Goal: Task Accomplishment & Management: Manage account settings

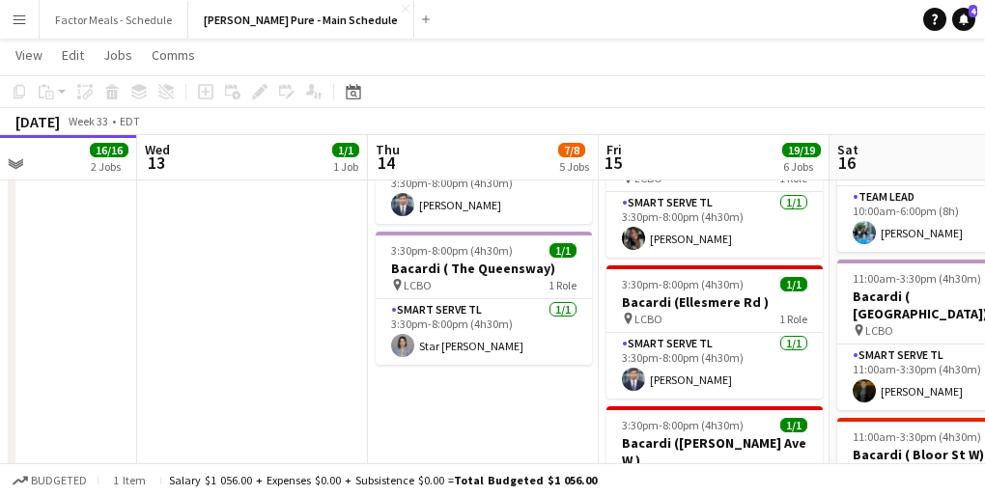
scroll to position [708, 0]
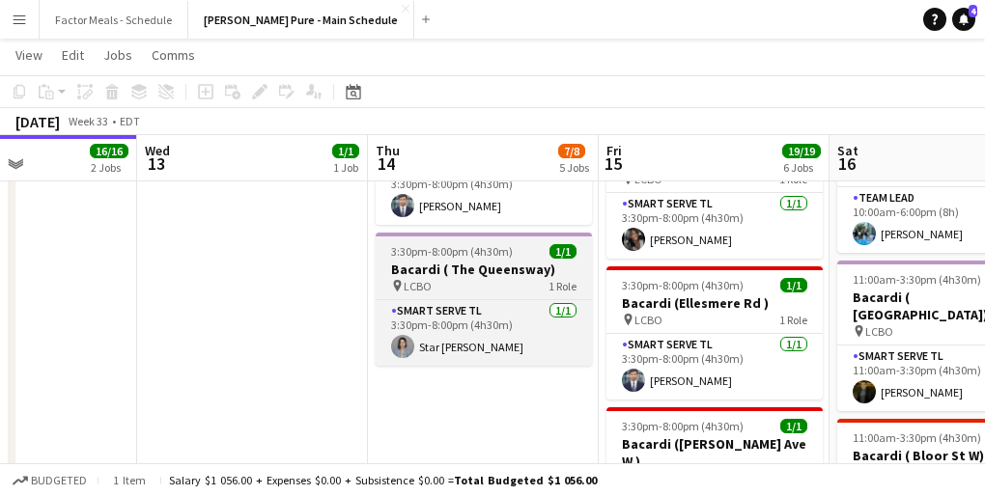
click at [426, 261] on h3 "Bacardi ( The Queensway)" at bounding box center [483, 269] width 216 height 17
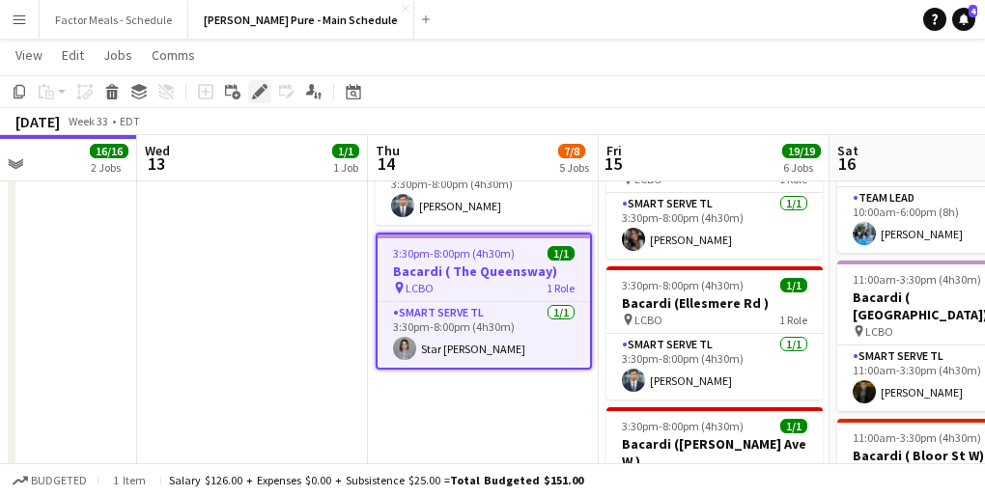
click at [254, 82] on div "Edit" at bounding box center [259, 91] width 23 height 23
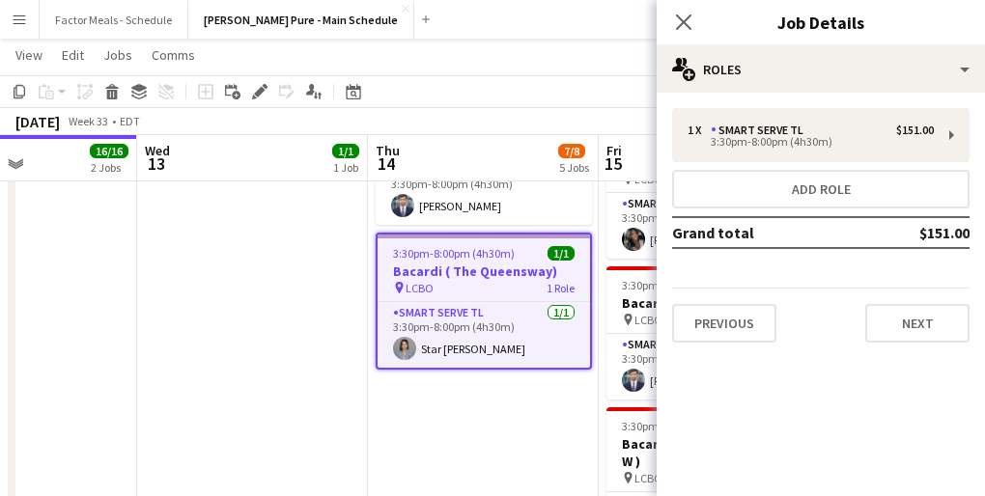
click at [735, 94] on div "1 x Smart Serve TL $151.00 3:30pm-8:00pm (4h30m) Add role Grand total $151.00 P…" at bounding box center [820, 225] width 328 height 265
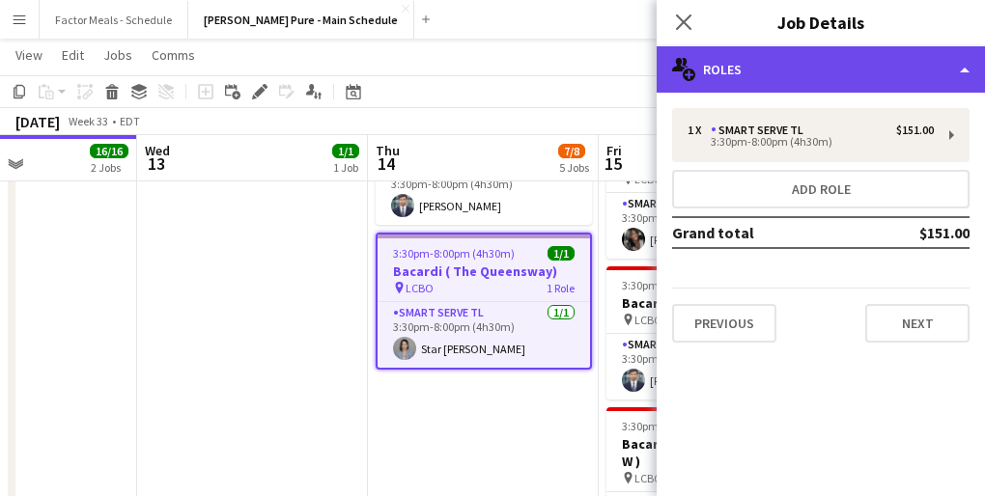
click at [736, 77] on div "multiple-users-add Roles" at bounding box center [820, 69] width 328 height 46
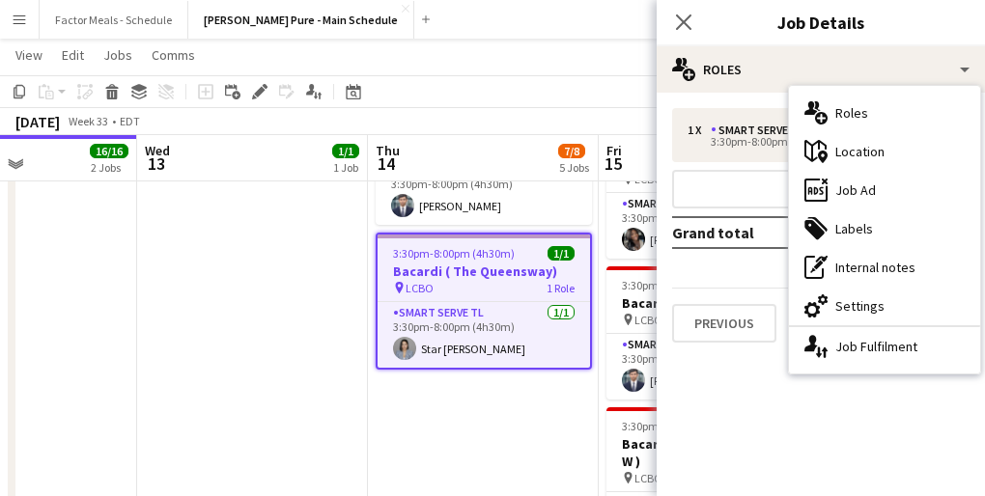
click at [878, 162] on div "maps-pin-1 Location" at bounding box center [884, 151] width 191 height 39
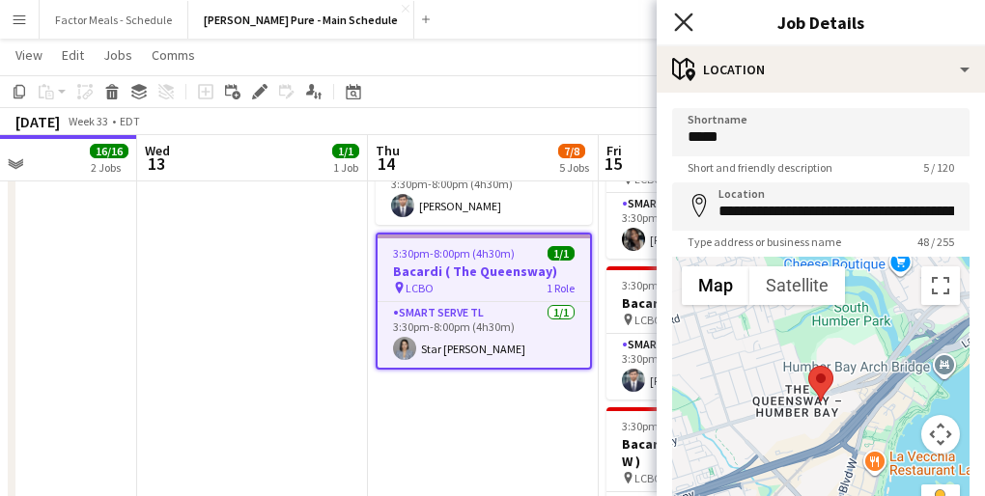
click at [677, 19] on icon "Close pop-in" at bounding box center [683, 22] width 18 height 18
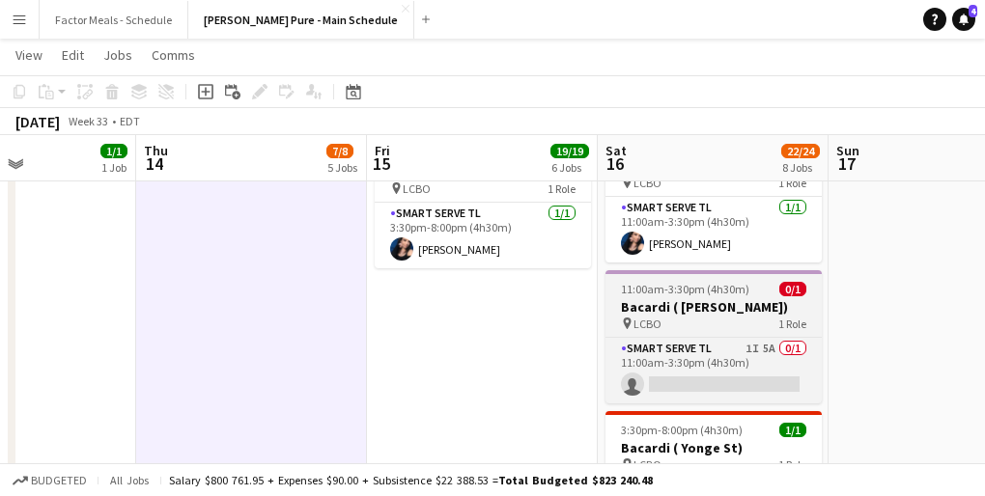
scroll to position [996, 0]
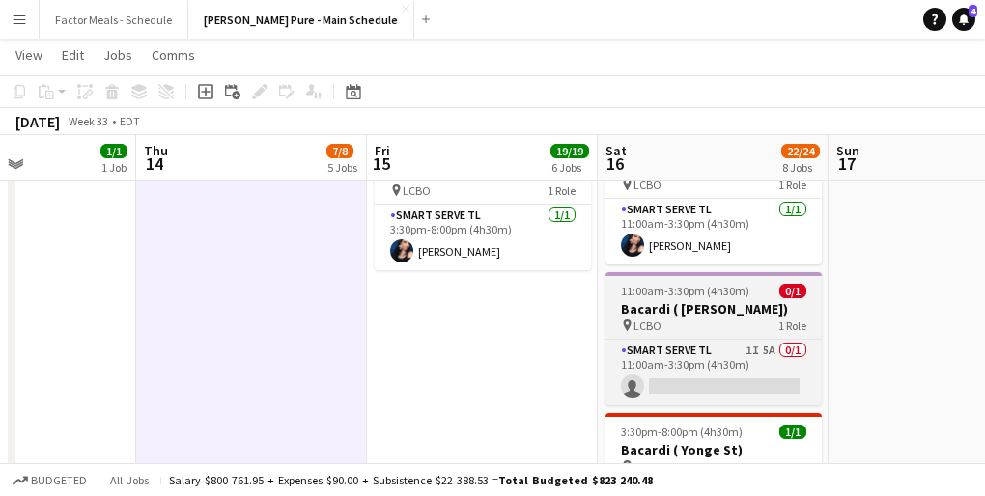
click at [692, 284] on span "11:00am-3:30pm (4h30m)" at bounding box center [685, 291] width 128 height 14
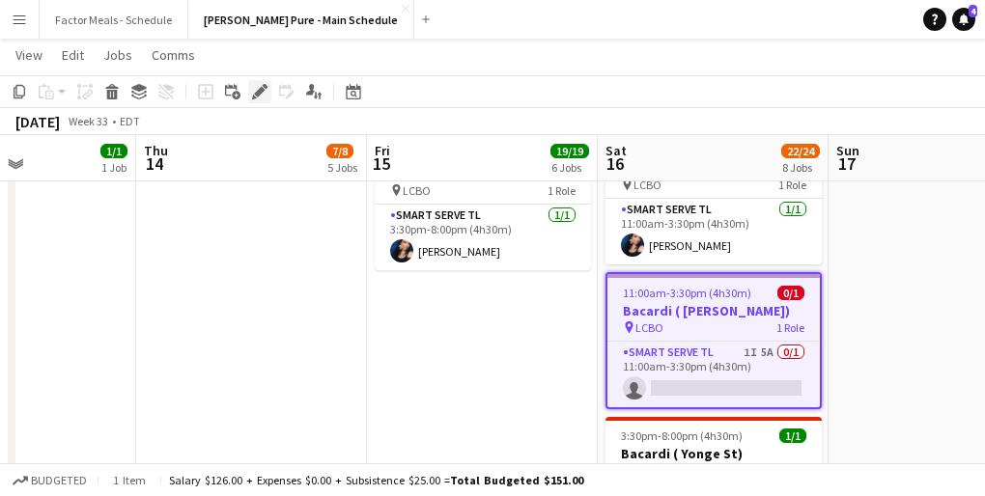
click at [257, 92] on icon at bounding box center [259, 92] width 11 height 11
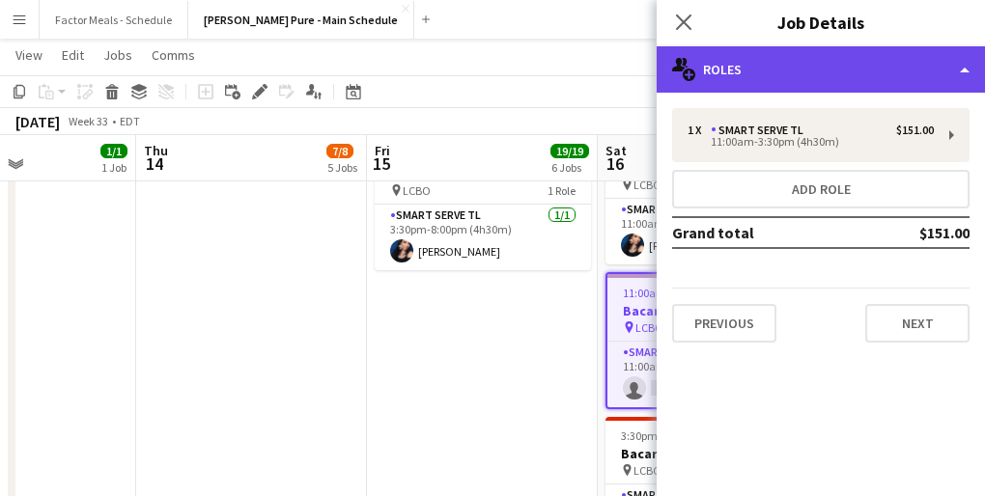
click at [759, 69] on div "multiple-users-add Roles" at bounding box center [820, 69] width 328 height 46
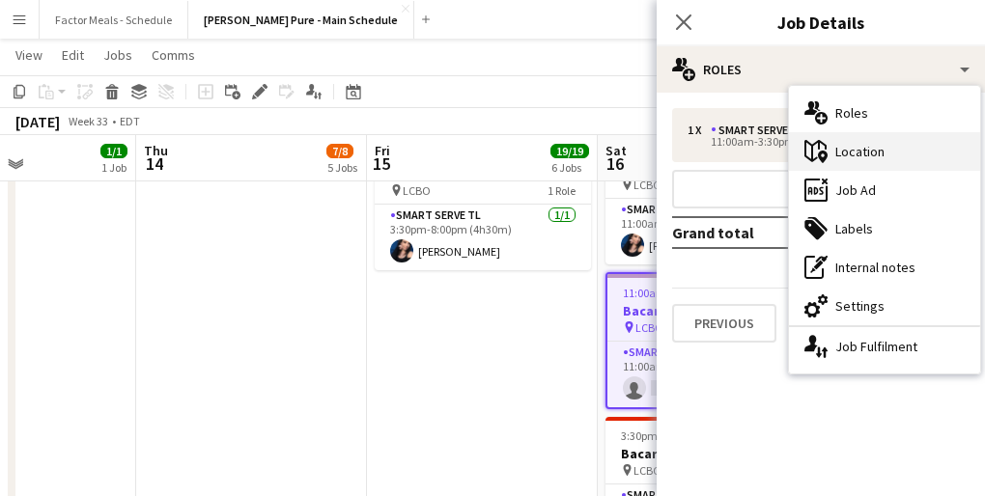
click at [864, 156] on div "maps-pin-1 Location" at bounding box center [884, 151] width 191 height 39
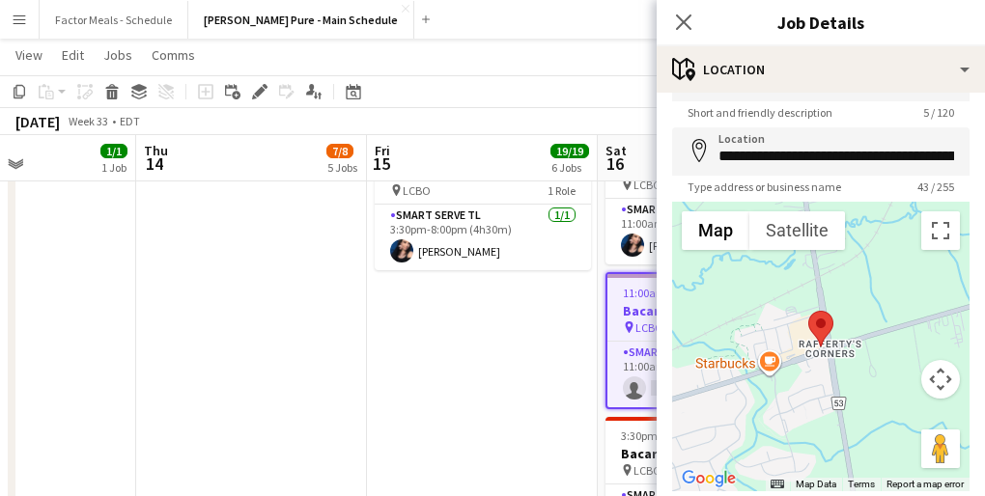
scroll to position [30, 0]
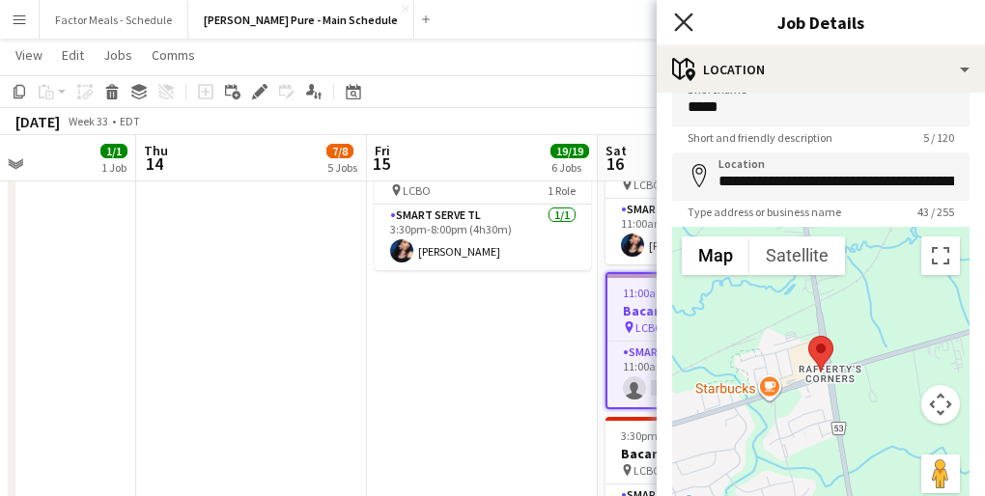
click at [683, 14] on icon "Close pop-in" at bounding box center [683, 22] width 18 height 18
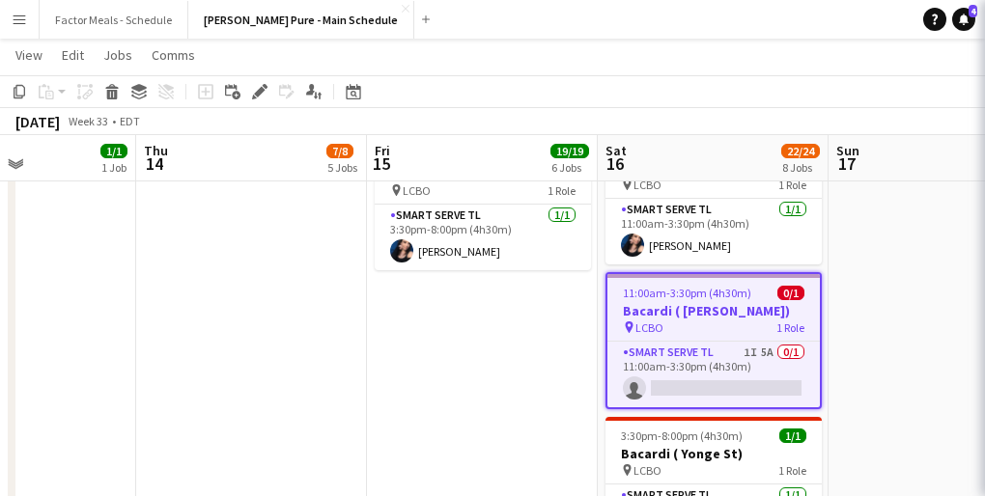
scroll to position [0, 0]
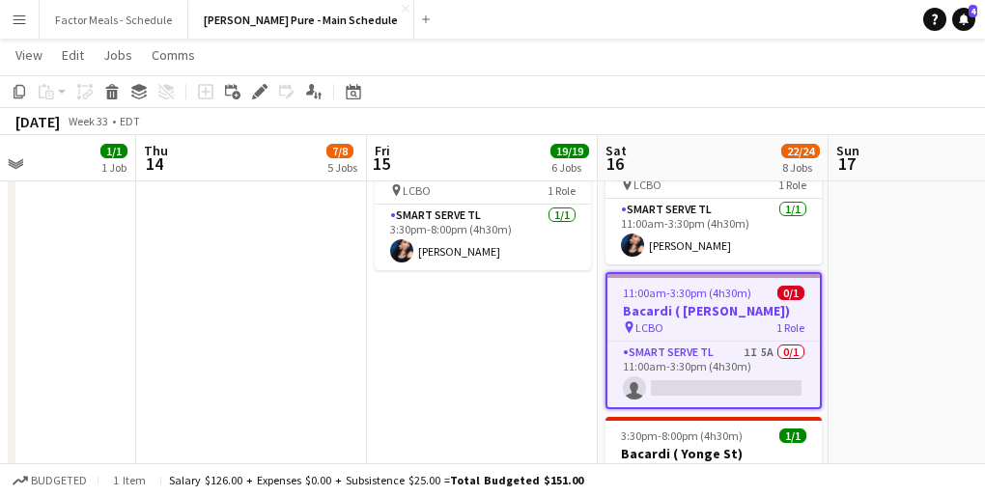
click at [485, 314] on app-date-cell "8:30am-8:30pm (12h) 14/14 LEGO X She Built That @ CNE pin CNE 3 Roles Paid Back…" at bounding box center [482, 398] width 231 height 2357
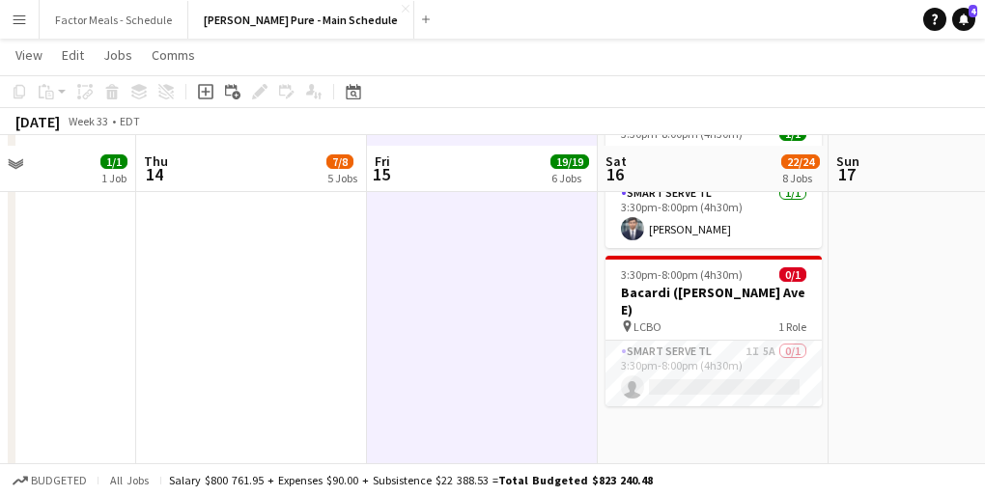
scroll to position [1305, 0]
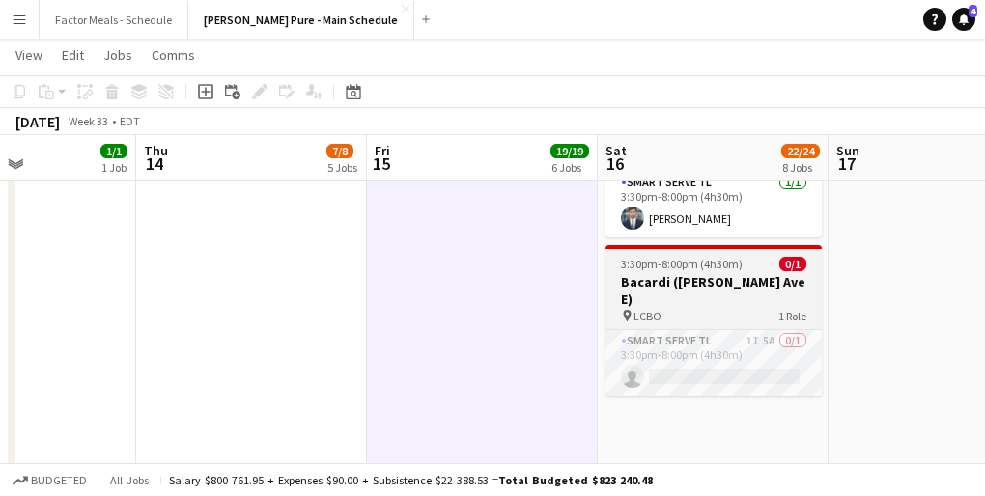
click at [679, 308] on div "pin LCBO 1 Role" at bounding box center [713, 315] width 216 height 15
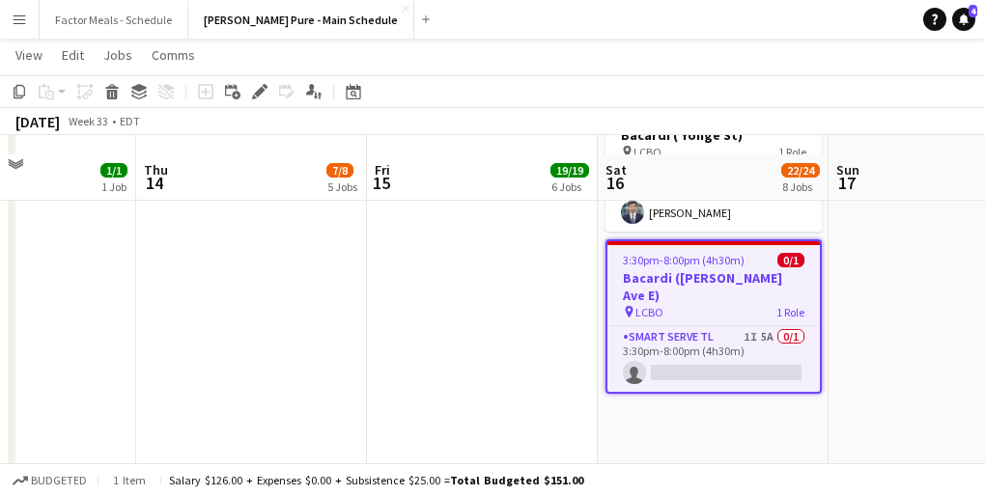
scroll to position [1302, 0]
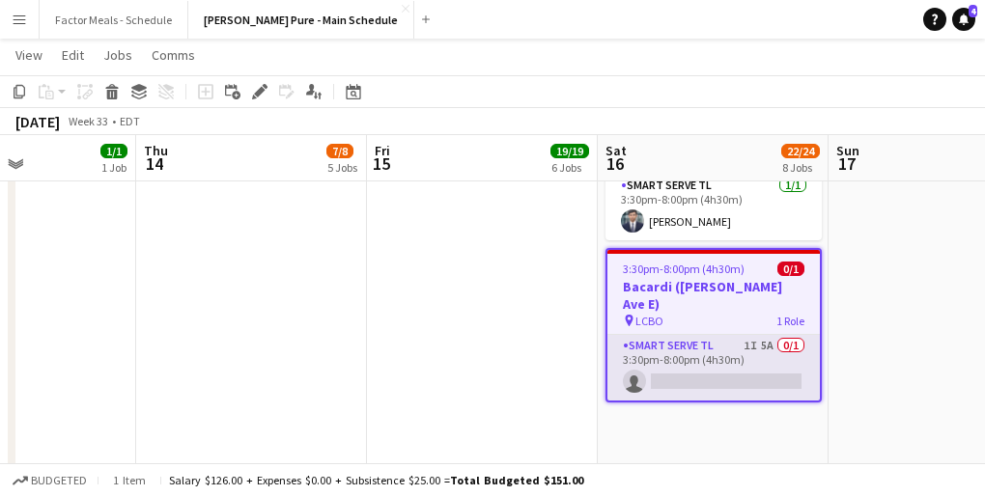
click at [653, 335] on app-card-role "Smart Serve TL 1I 5A 0/1 3:30pm-8:00pm (4h30m) single-neutral-actions" at bounding box center [713, 368] width 212 height 66
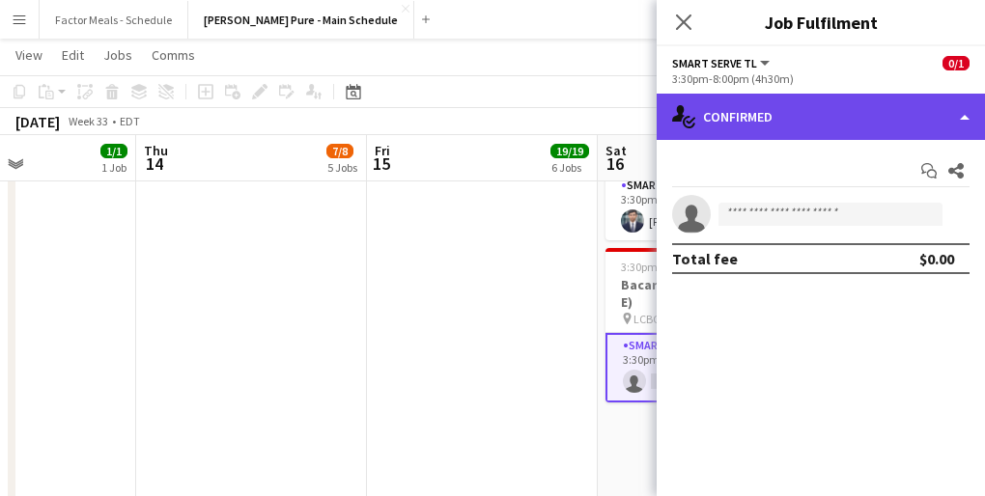
click at [822, 124] on div "single-neutral-actions-check-2 Confirmed" at bounding box center [820, 117] width 328 height 46
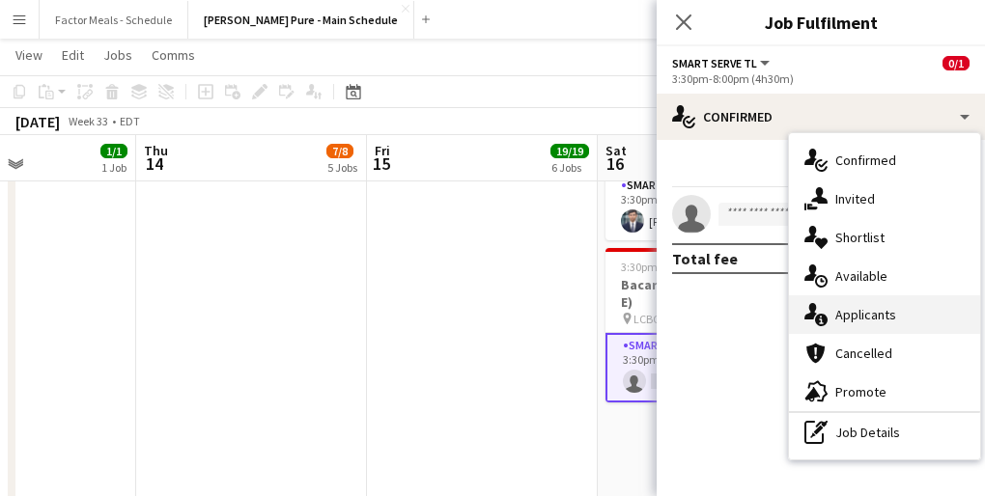
click at [841, 319] on div "single-neutral-actions-information Applicants" at bounding box center [884, 314] width 191 height 39
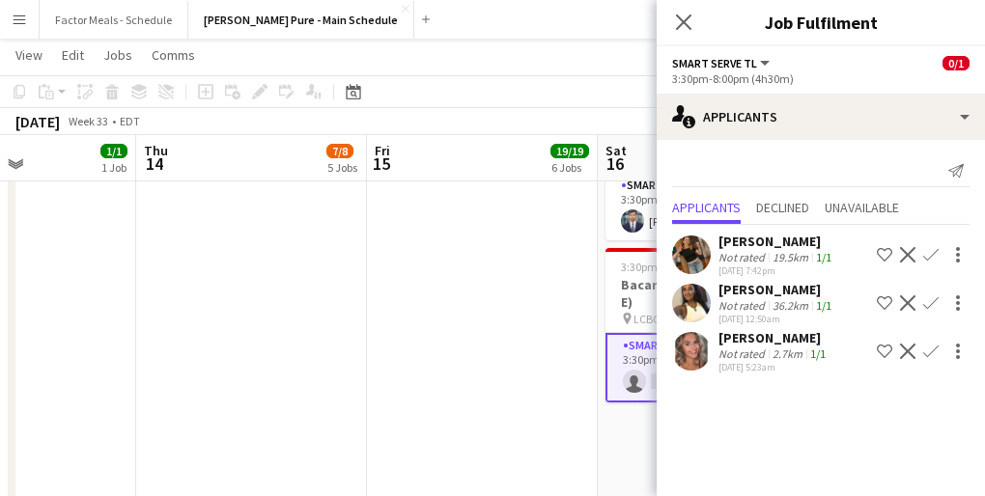
click at [559, 295] on app-date-cell "8:30am-8:30pm (12h) 14/14 LEGO X She Built That @ CNE pin CNE 3 Roles Paid Back…" at bounding box center [482, 92] width 231 height 2357
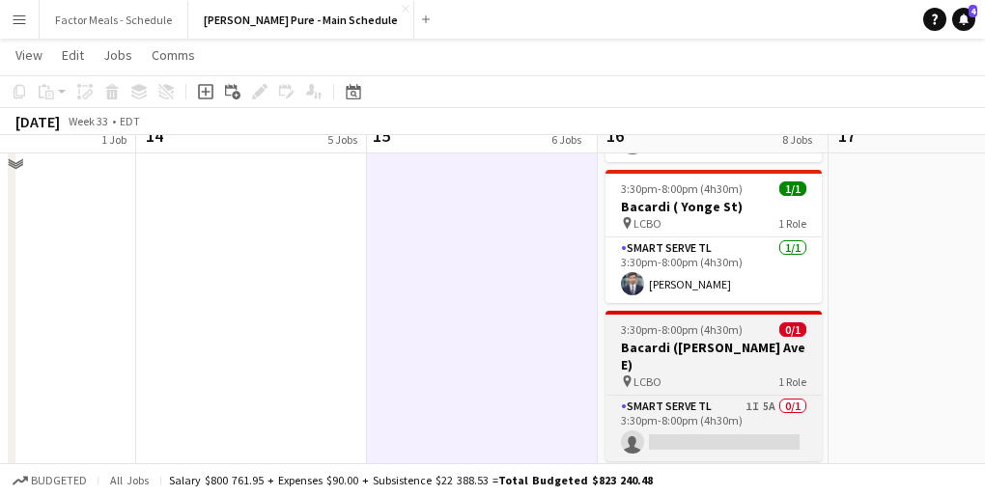
scroll to position [1255, 0]
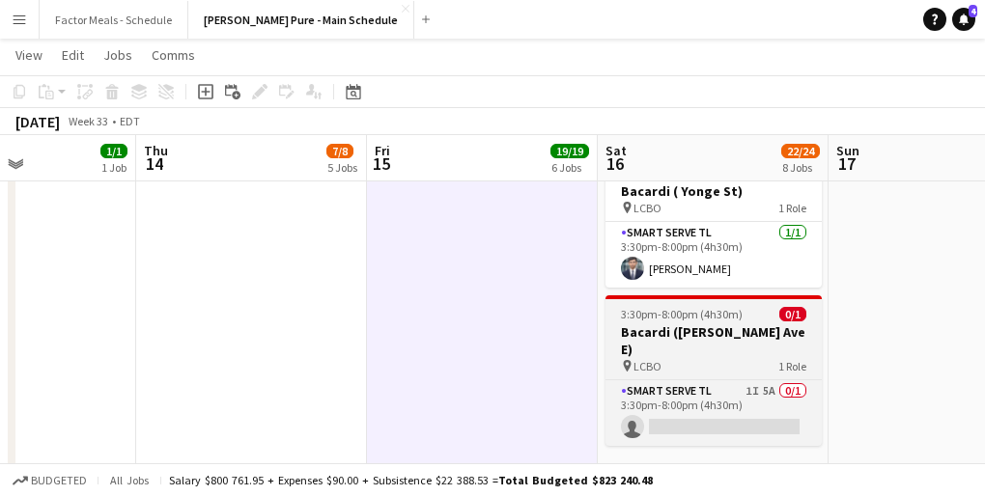
click at [688, 323] on h3 "Bacardi ([PERSON_NAME] Ave E)" at bounding box center [713, 340] width 216 height 35
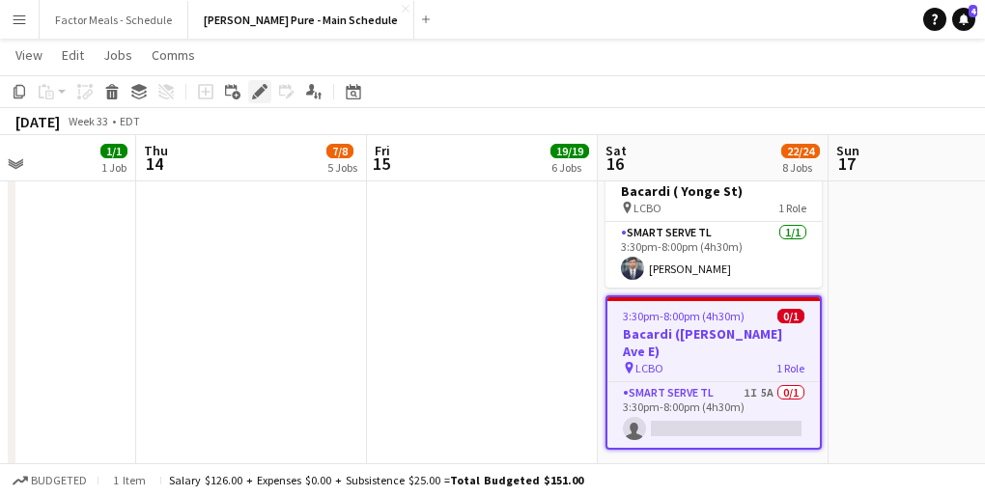
click at [255, 97] on icon "Edit" at bounding box center [259, 91] width 15 height 15
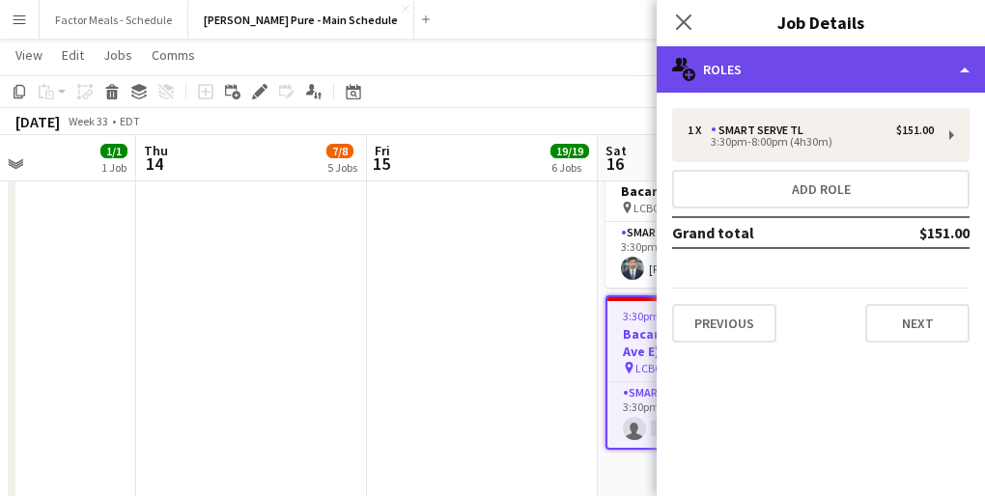
click at [737, 69] on div "multiple-users-add Roles" at bounding box center [820, 69] width 328 height 46
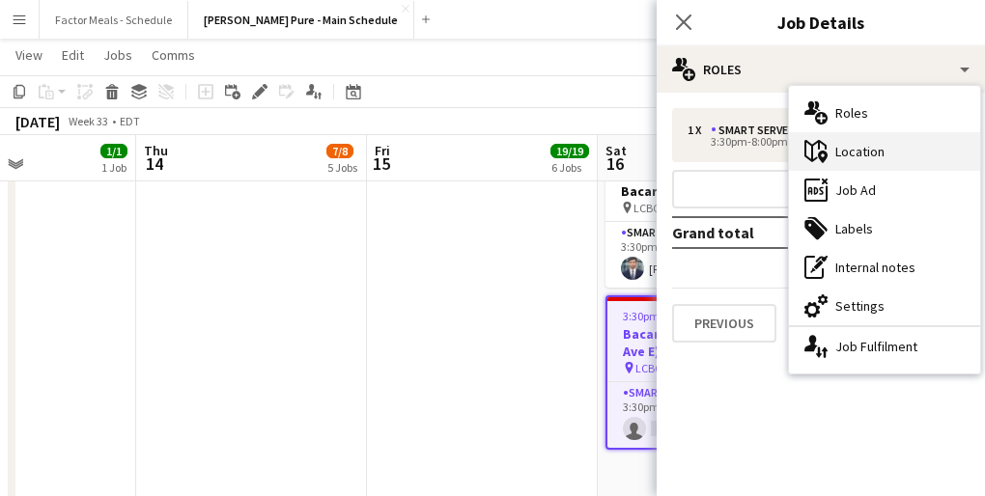
click at [894, 149] on div "maps-pin-1 Location" at bounding box center [884, 151] width 191 height 39
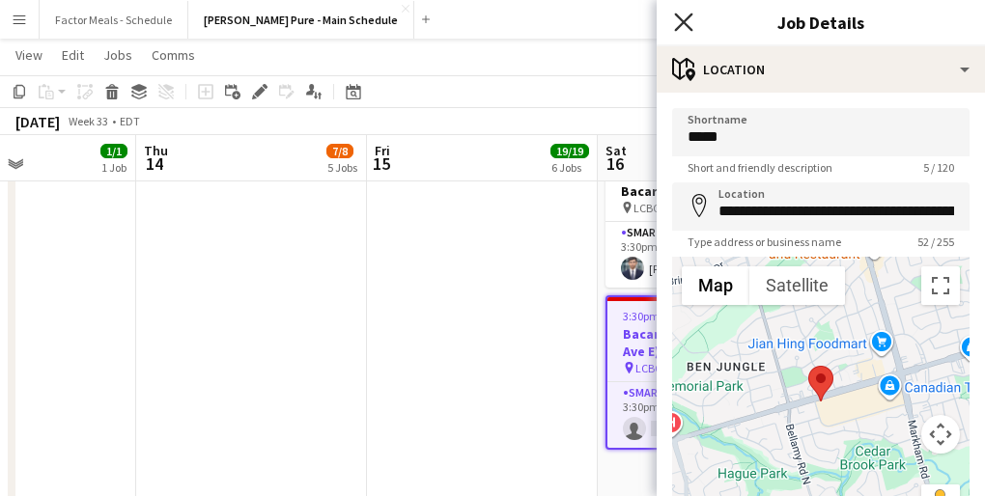
click at [679, 16] on icon "Close pop-in" at bounding box center [683, 22] width 18 height 18
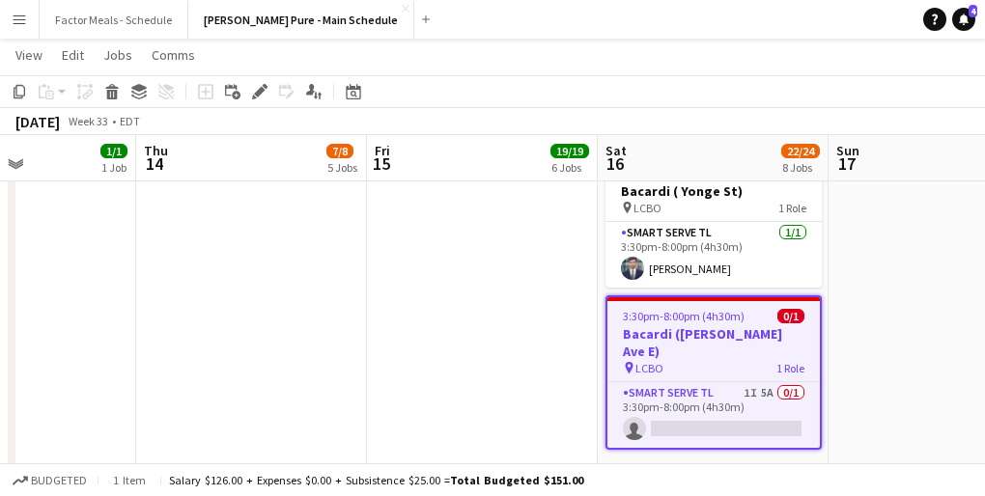
click at [499, 261] on app-date-cell "8:30am-8:30pm (12h) 14/14 LEGO X She Built That @ CNE pin CNE 3 Roles Paid Back…" at bounding box center [482, 139] width 231 height 2357
